Goal: Find specific page/section: Find specific page/section

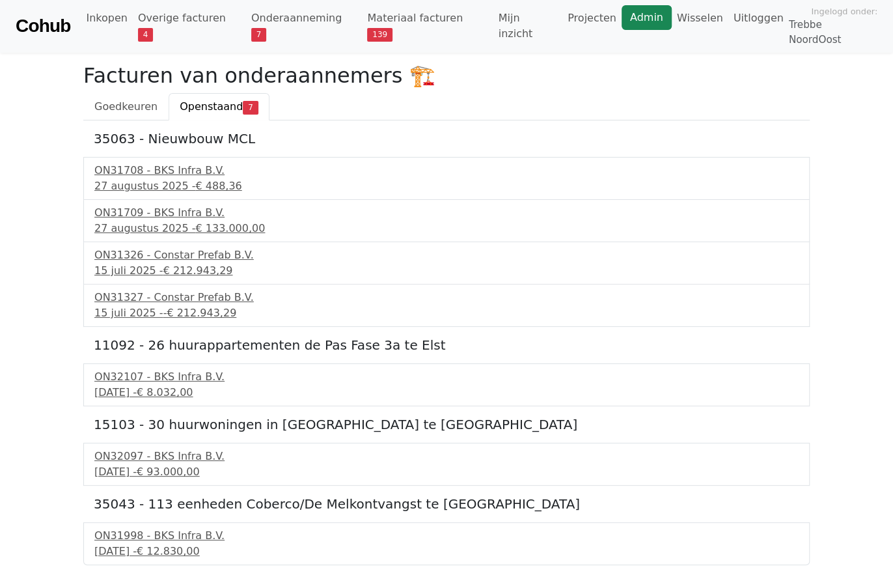
click at [622, 22] on link "Admin" at bounding box center [647, 17] width 50 height 25
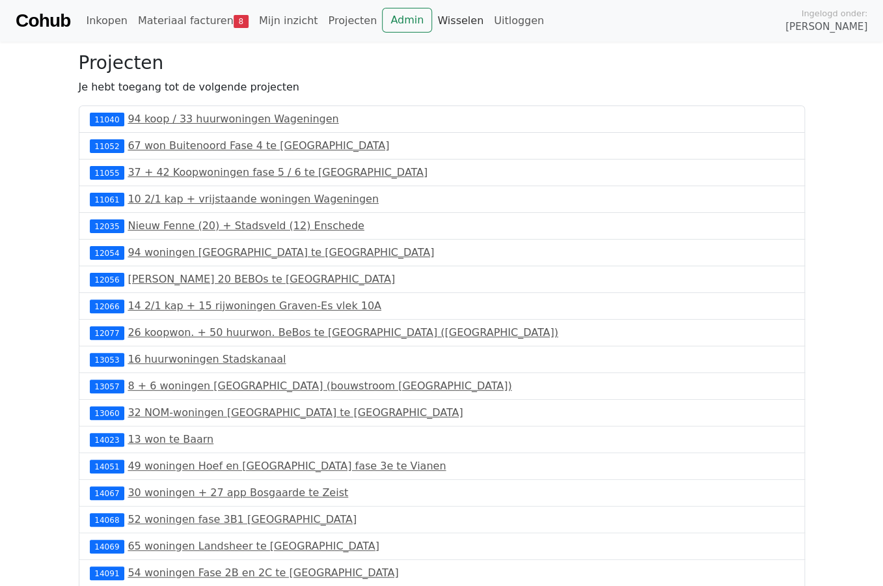
click at [432, 21] on link "Wisselen" at bounding box center [460, 21] width 57 height 26
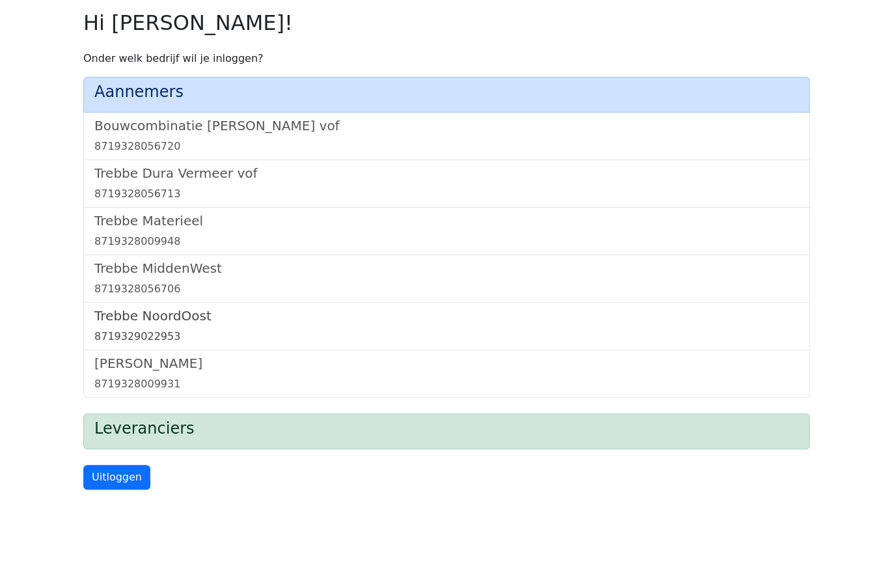
click at [135, 329] on div "8719329022953" at bounding box center [446, 337] width 704 height 16
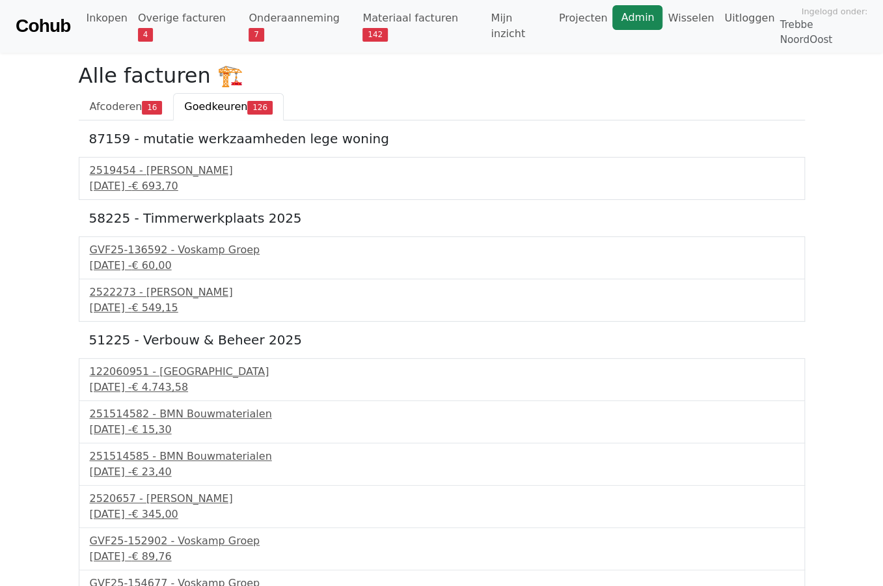
click at [612, 20] on link "Admin" at bounding box center [637, 17] width 50 height 25
